Goal: Check status: Check status

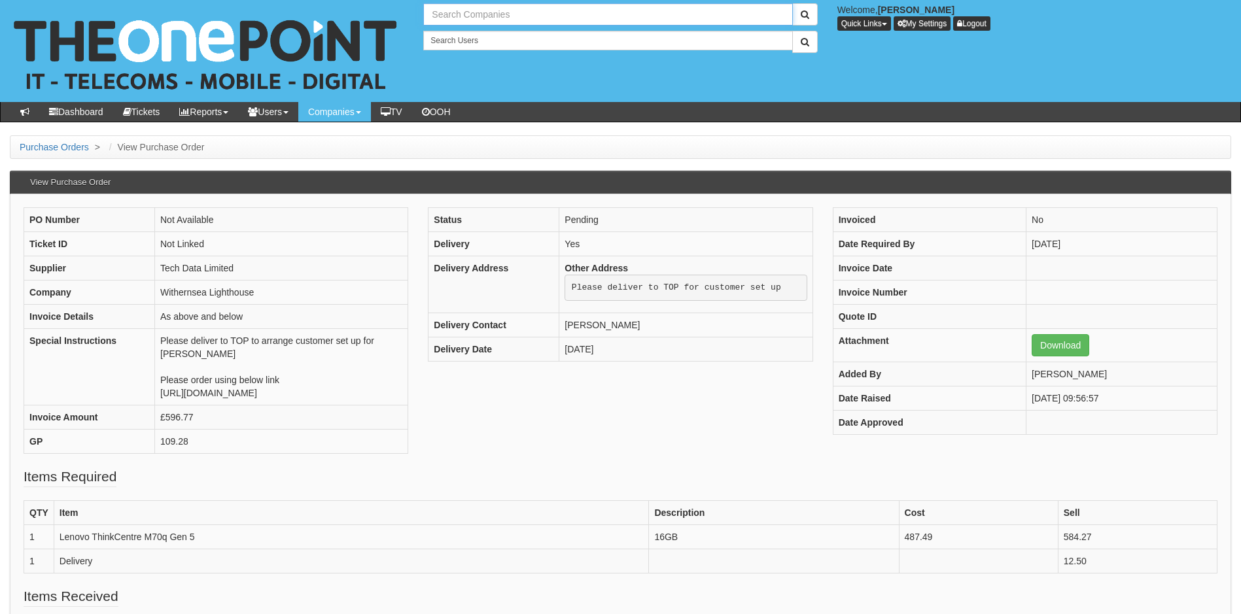
click at [478, 16] on input "text" at bounding box center [607, 14] width 369 height 22
type input "P"
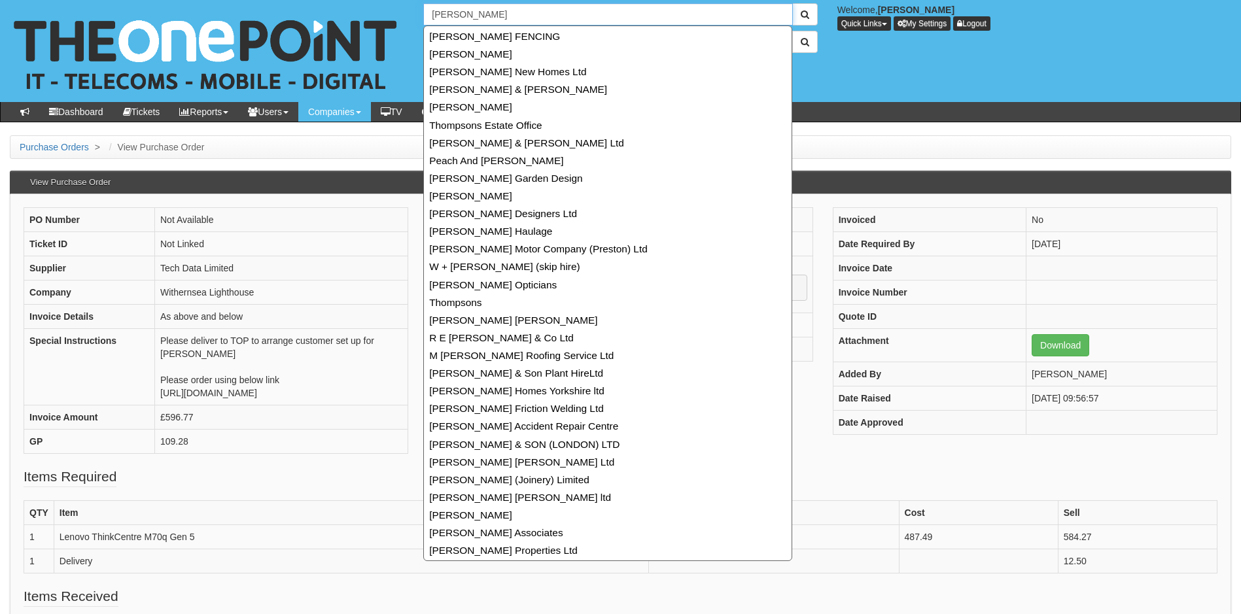
click at [491, 12] on input "[PERSON_NAME]" at bounding box center [607, 14] width 369 height 22
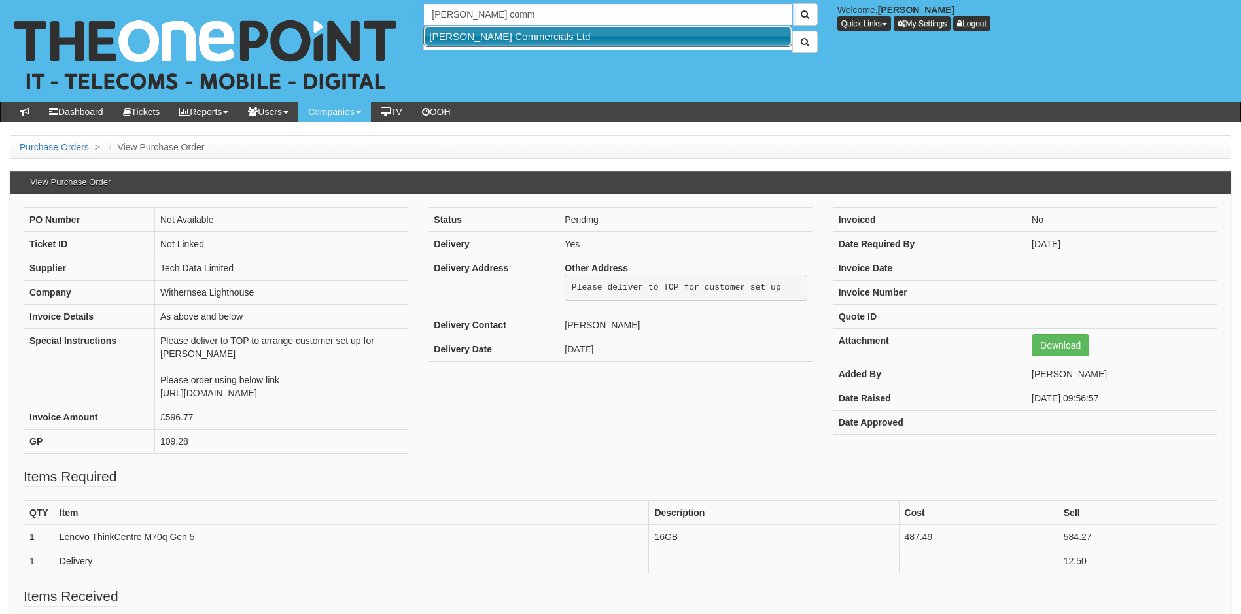
click at [490, 37] on link "[PERSON_NAME] Commercials Ltd" at bounding box center [608, 36] width 366 height 19
type input "[PERSON_NAME] Commercials Ltd"
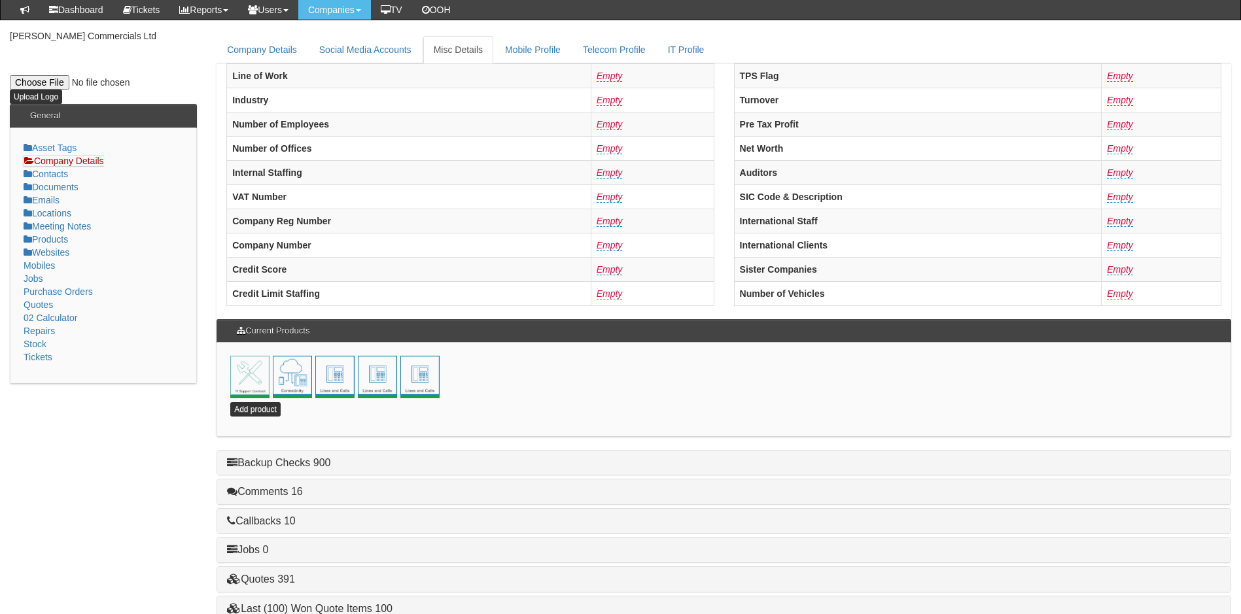
scroll to position [281, 0]
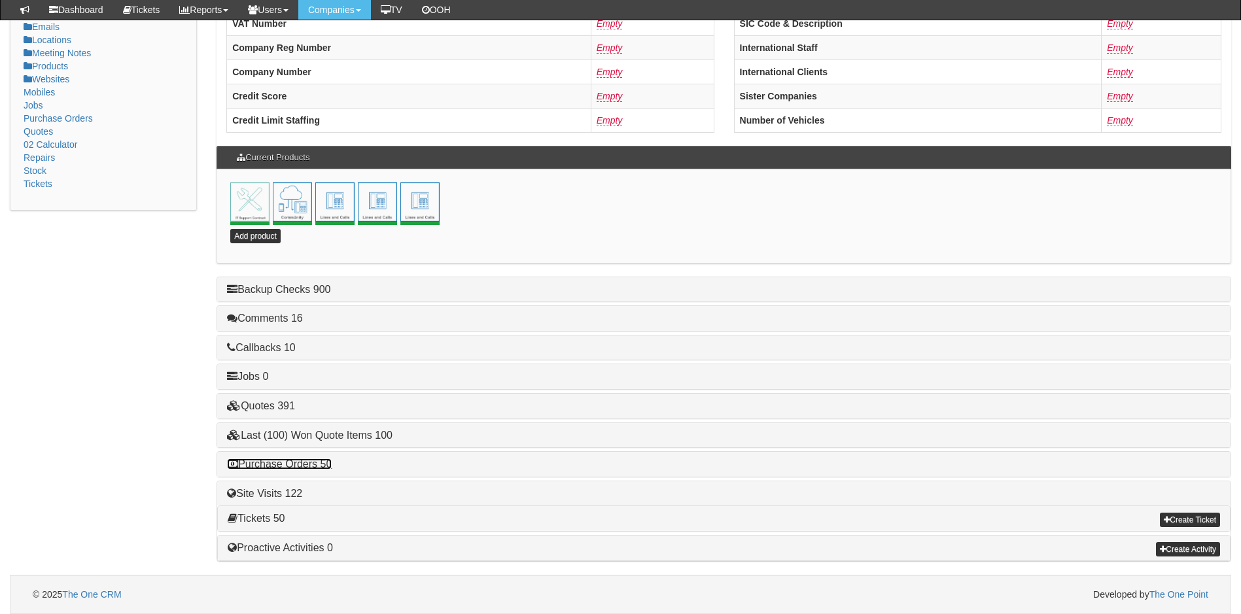
click at [289, 463] on link "Purchase Orders 50" at bounding box center [279, 464] width 105 height 11
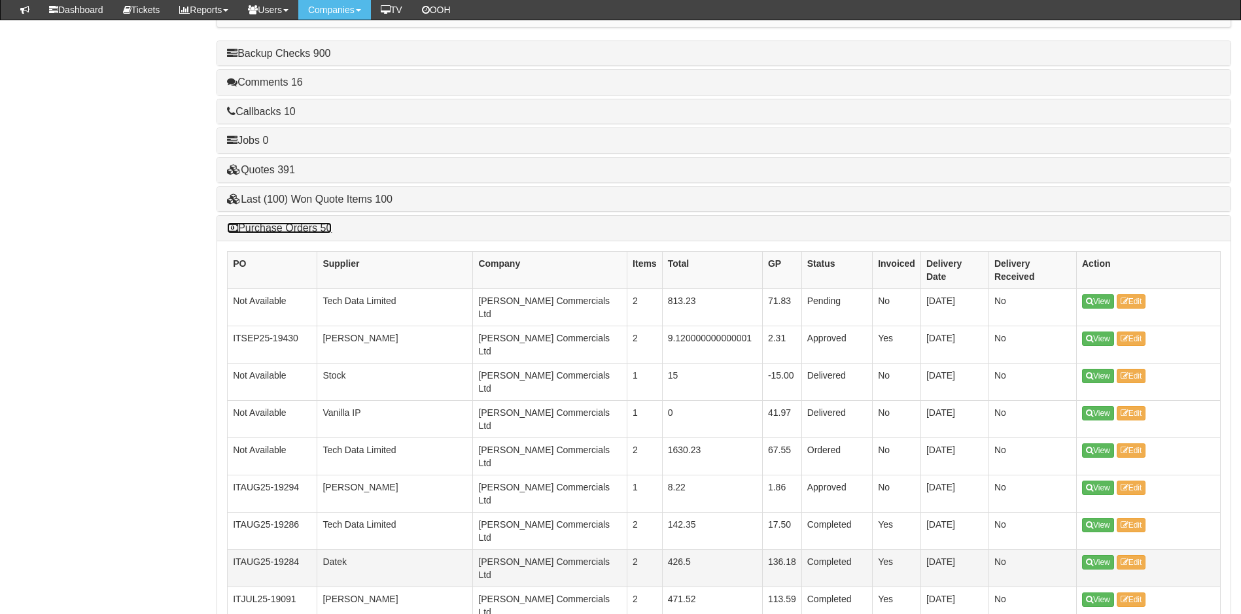
scroll to position [543, 0]
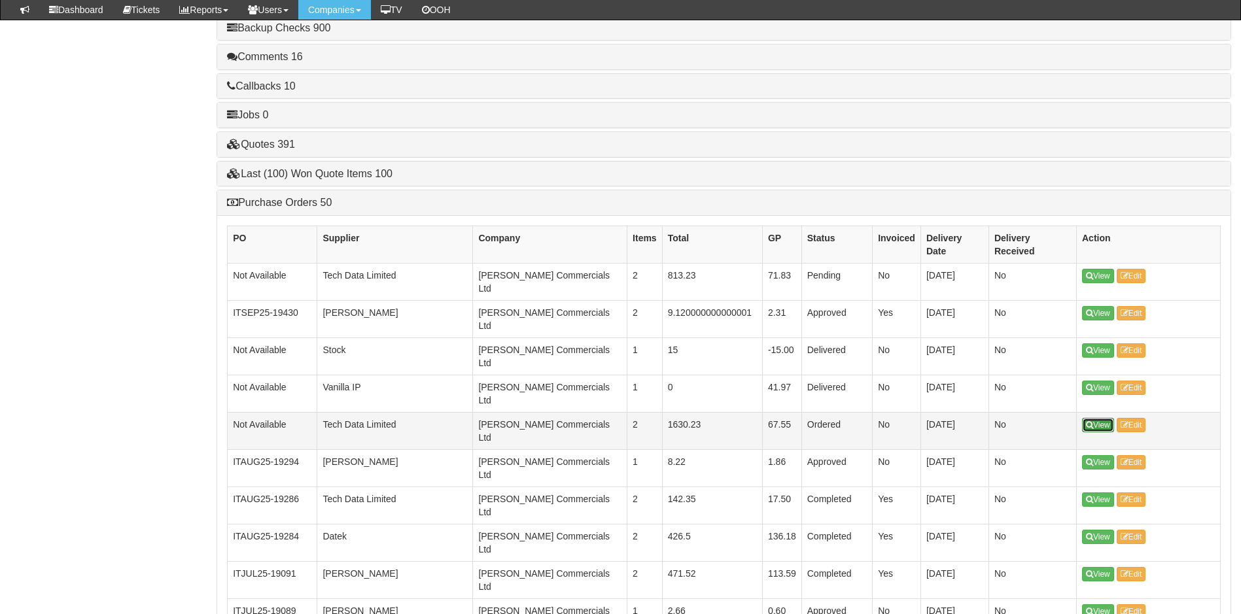
click at [1093, 421] on icon at bounding box center [1089, 425] width 7 height 8
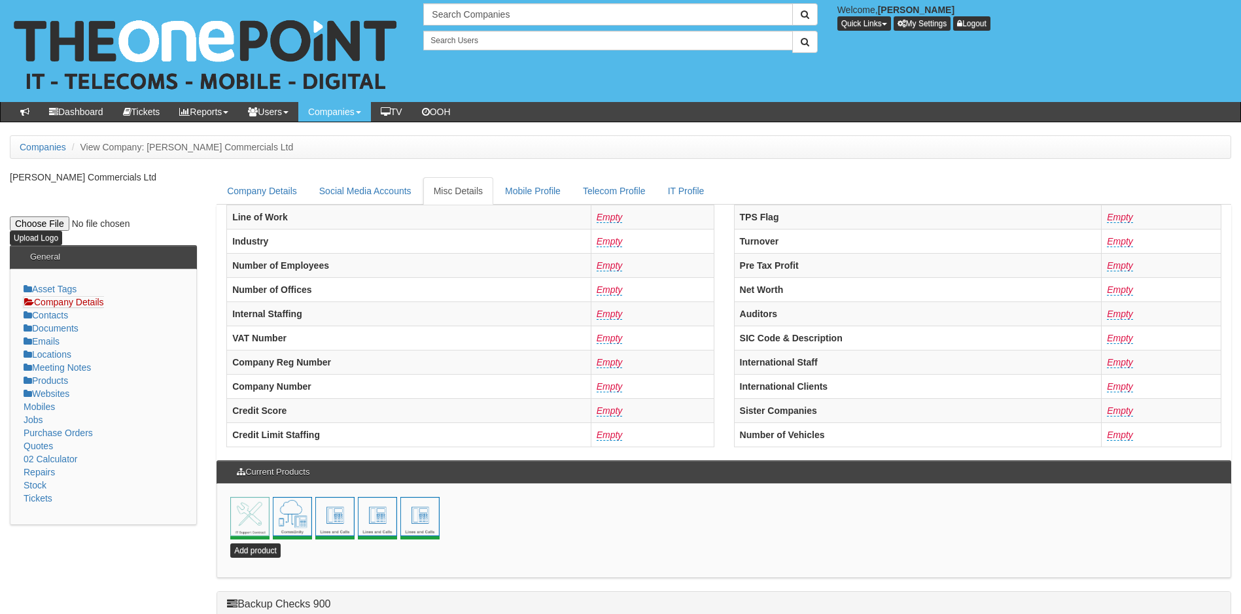
scroll to position [315, 0]
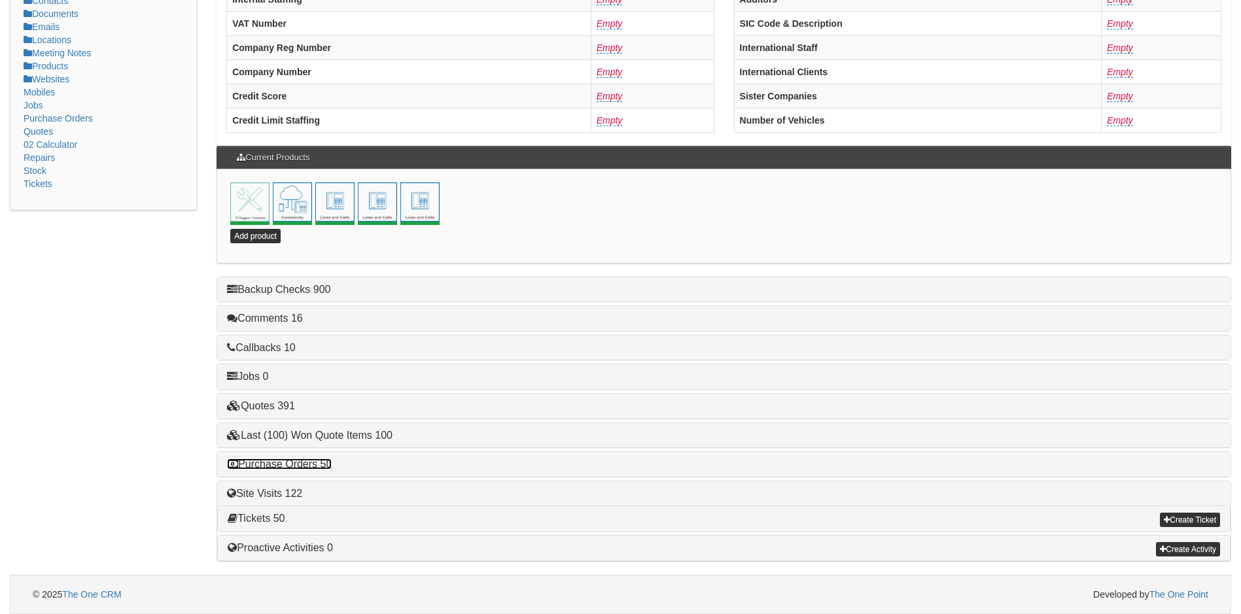
click at [298, 465] on link "Purchase Orders 50" at bounding box center [279, 464] width 105 height 11
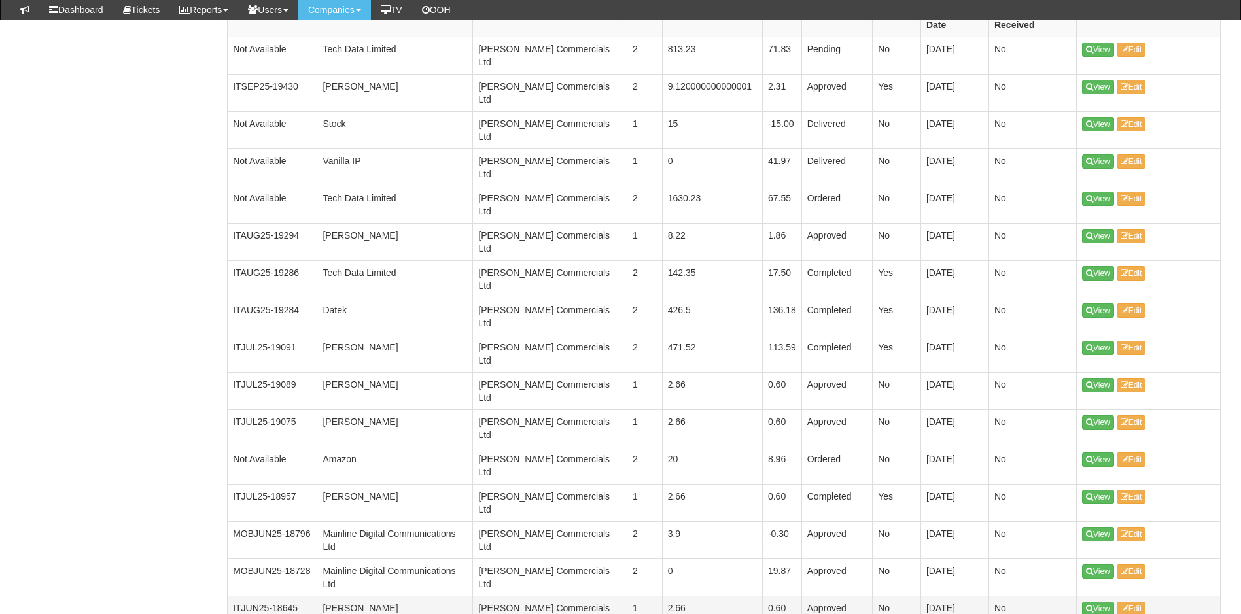
scroll to position [904, 0]
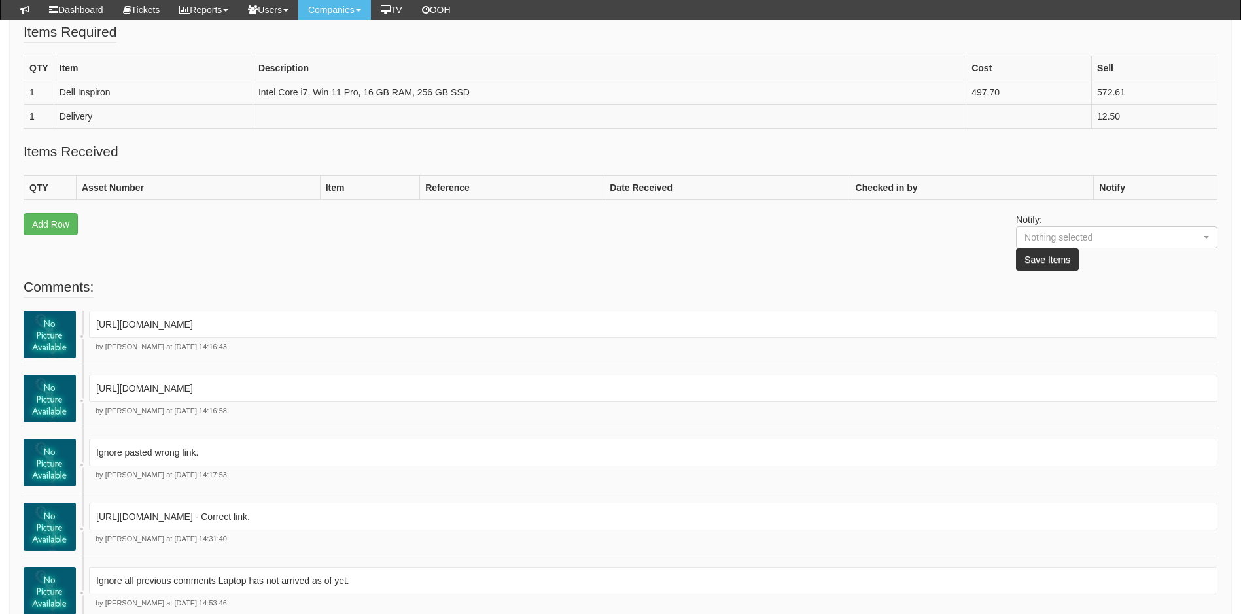
scroll to position [612, 0]
